Goal: Transaction & Acquisition: Subscribe to service/newsletter

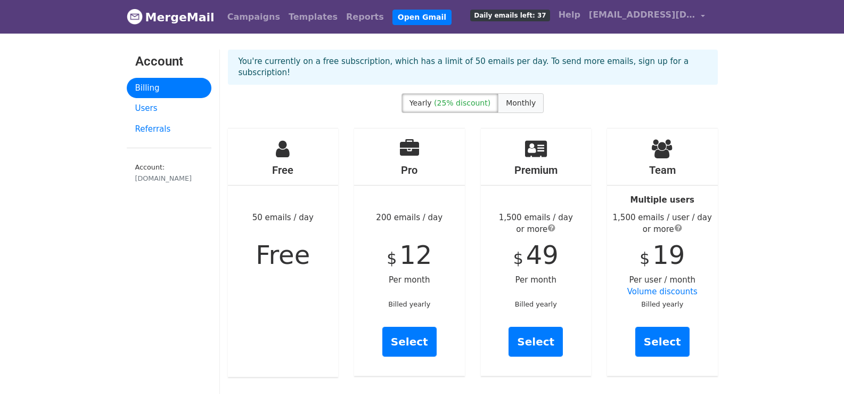
click at [509, 99] on span "Monthly" at bounding box center [521, 103] width 30 height 9
click at [474, 93] on label "Yearly (25% discount)" at bounding box center [450, 103] width 97 height 20
click at [520, 99] on span "Monthly" at bounding box center [521, 103] width 30 height 9
click at [332, 294] on div "Free 50 emails / day Free" at bounding box center [283, 252] width 111 height 248
